Goal: Navigation & Orientation: Find specific page/section

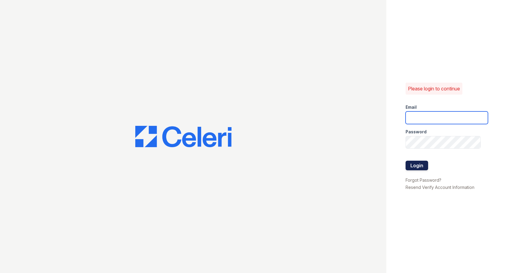
type input "arrive4301@trinity-pm.com"
click at [415, 170] on button "Login" at bounding box center [417, 166] width 23 height 10
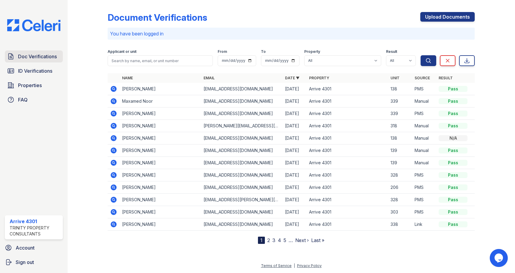
click at [29, 54] on span "Doc Verifications" at bounding box center [37, 56] width 39 height 7
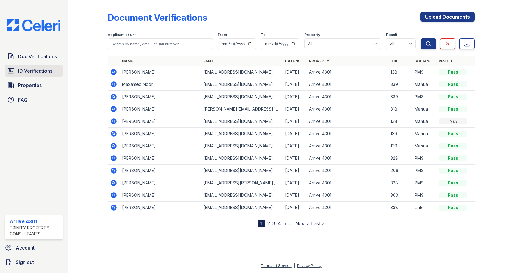
click at [32, 72] on span "ID Verifications" at bounding box center [35, 70] width 34 height 7
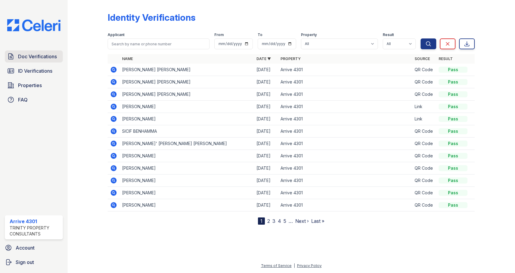
click at [30, 59] on span "Doc Verifications" at bounding box center [37, 56] width 39 height 7
